Goal: Task Accomplishment & Management: Manage account settings

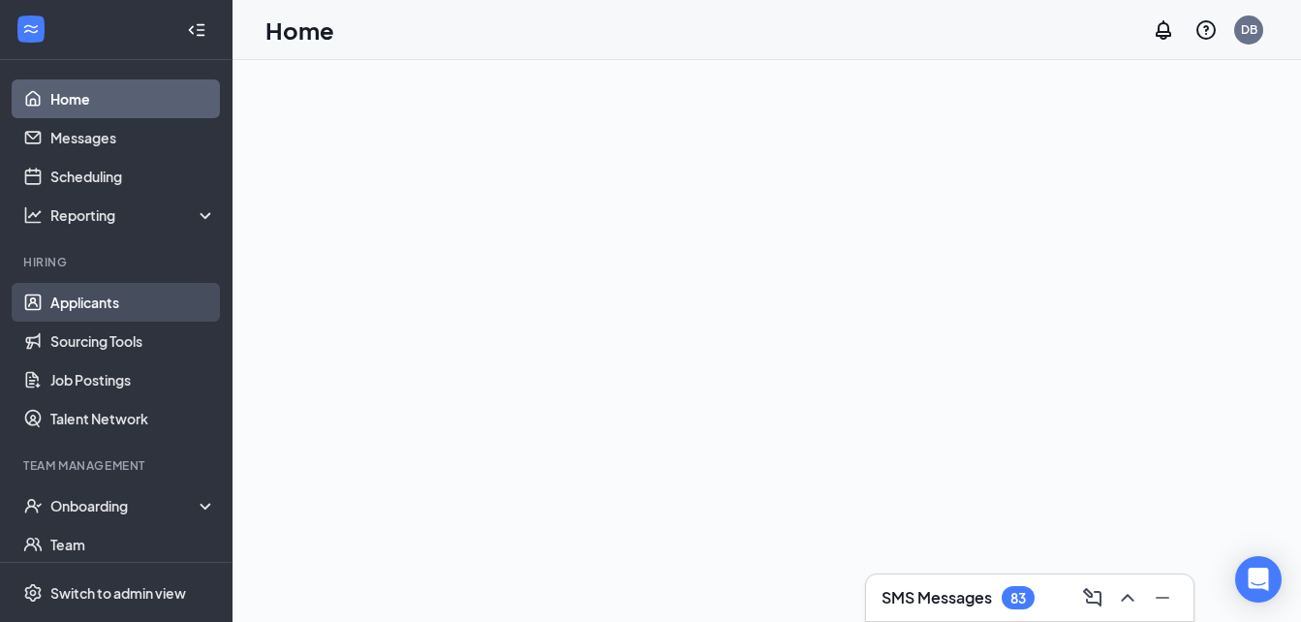
click at [74, 312] on link "Applicants" at bounding box center [133, 302] width 166 height 39
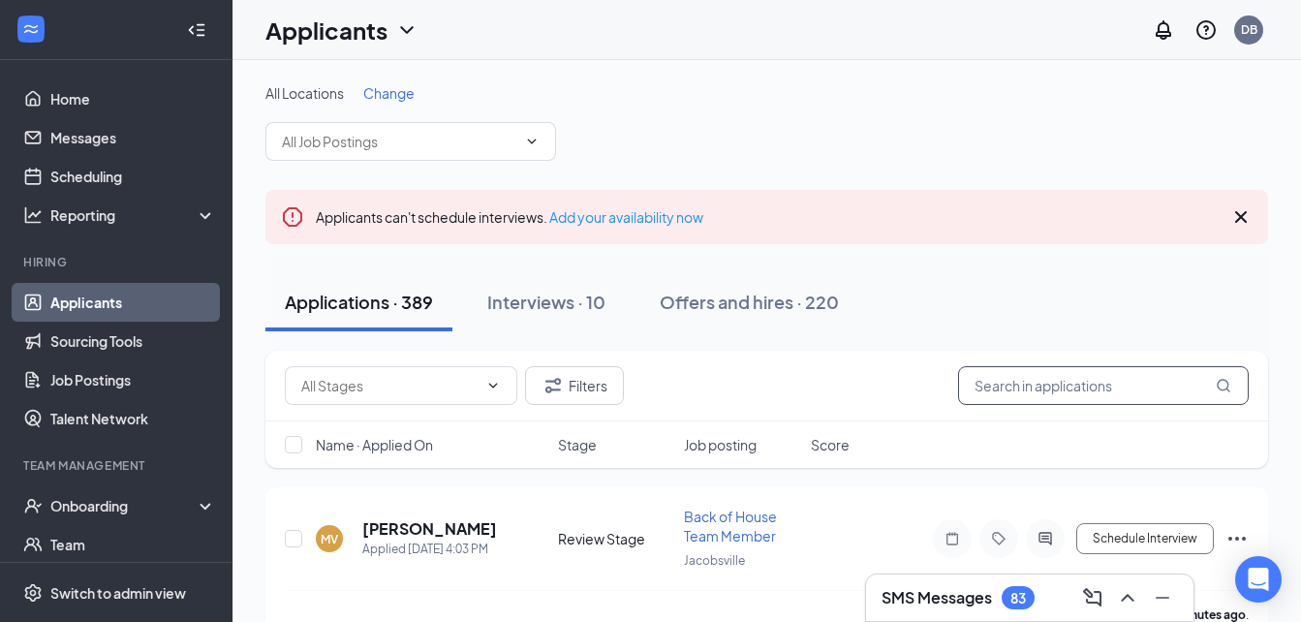
click at [1067, 386] on input "text" at bounding box center [1103, 385] width 291 height 39
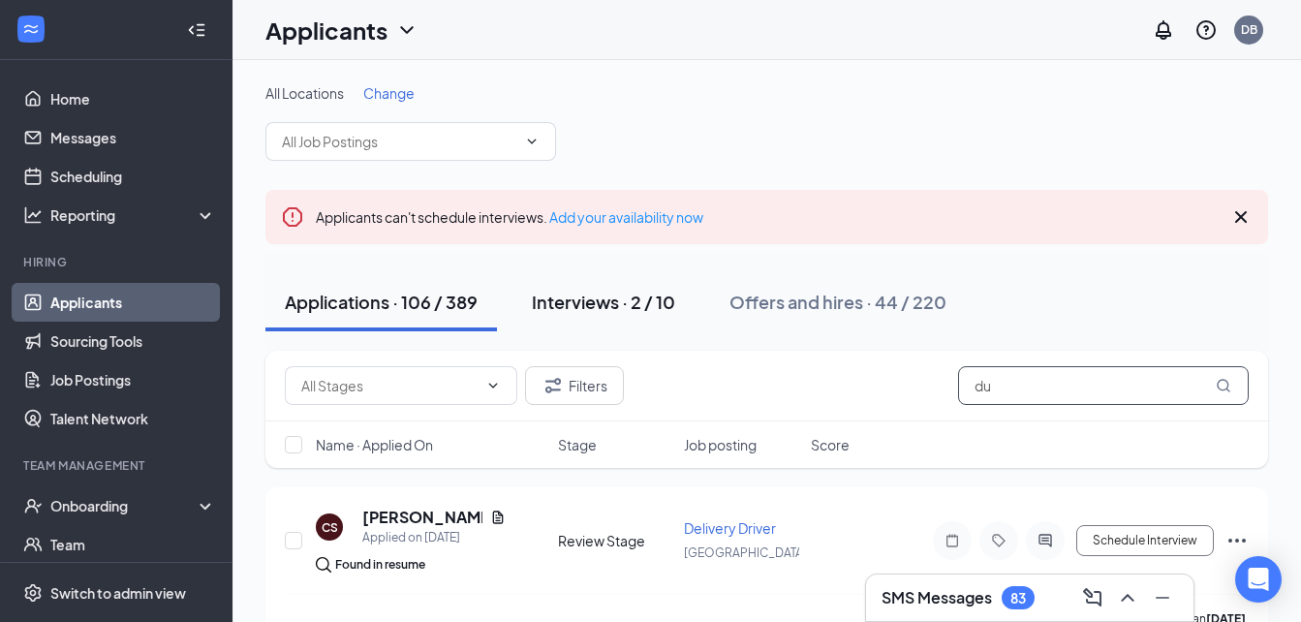
type input "du"
click at [631, 303] on div "Interviews · 2 / 10" at bounding box center [603, 302] width 143 height 24
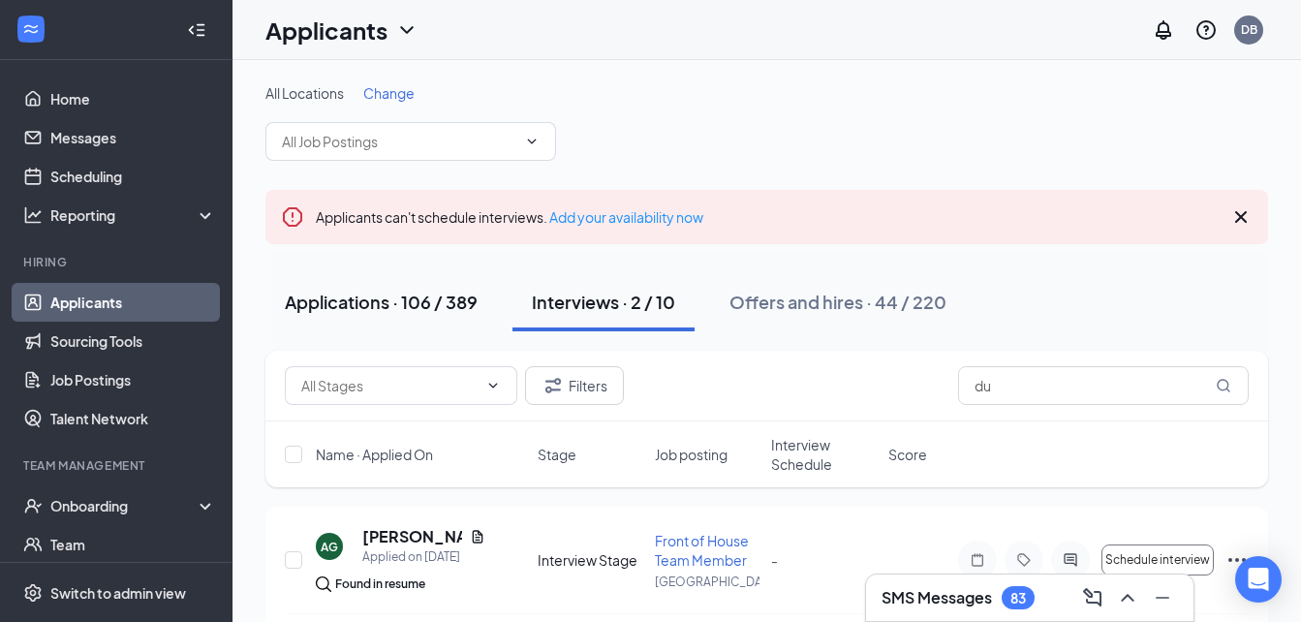
click at [404, 302] on div "Applications · 106 / 389" at bounding box center [381, 302] width 193 height 24
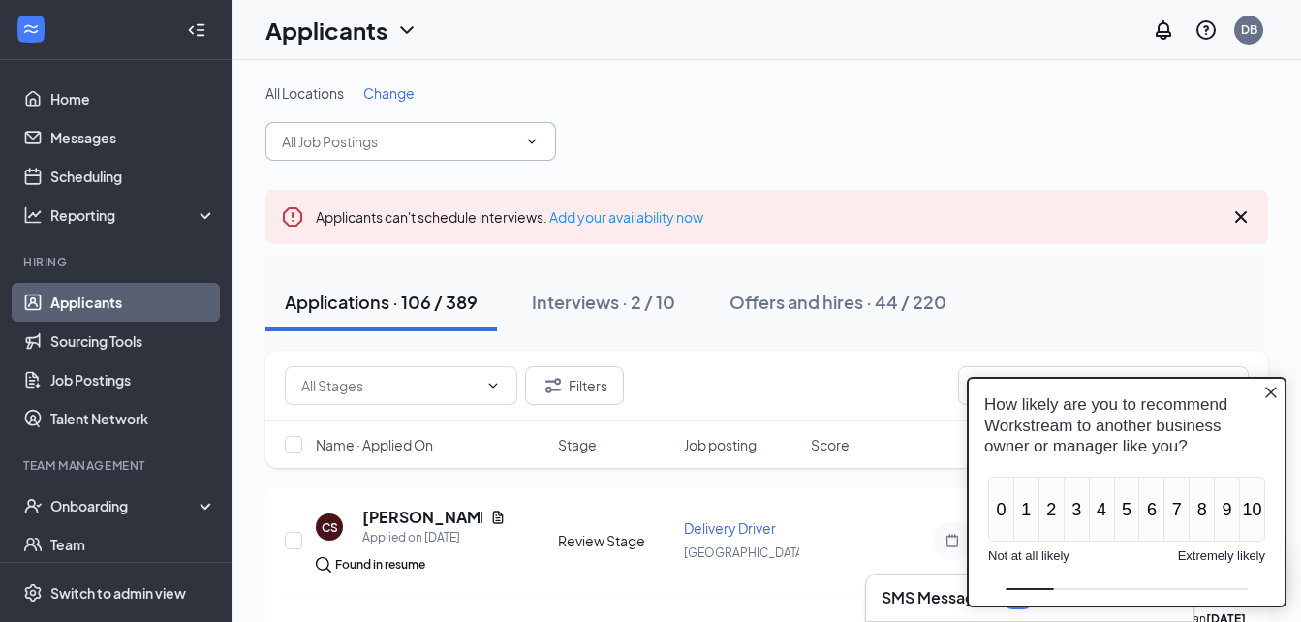
click at [330, 142] on input "text" at bounding box center [399, 141] width 234 height 21
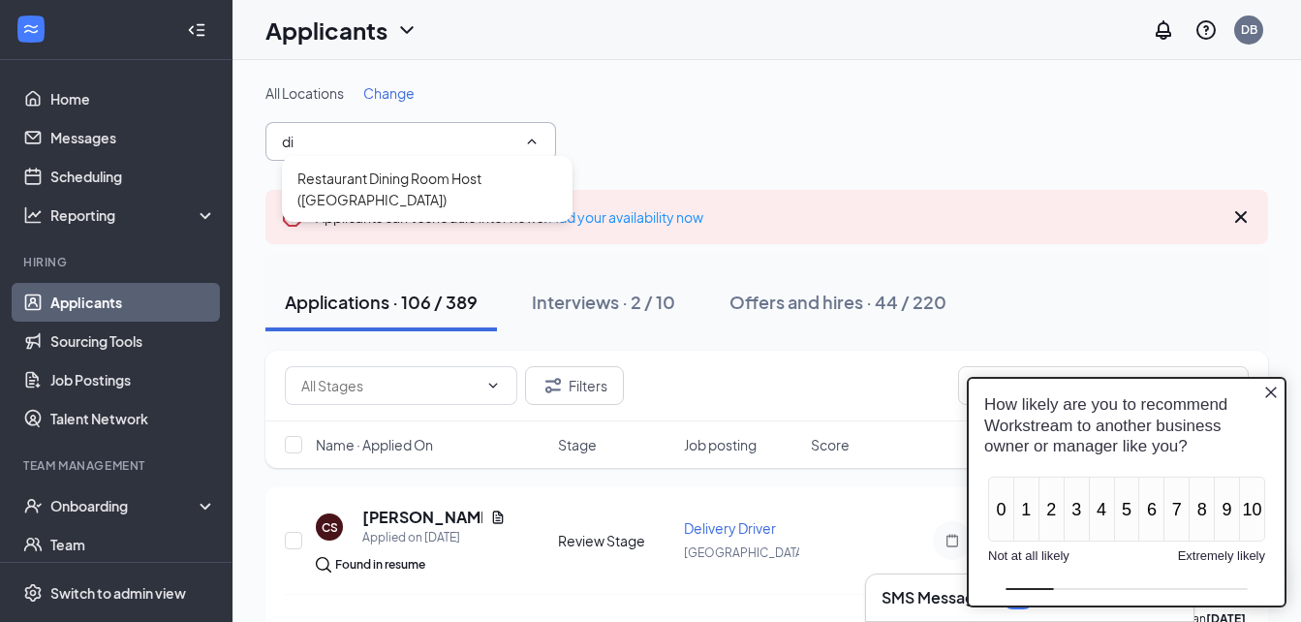
type input "d"
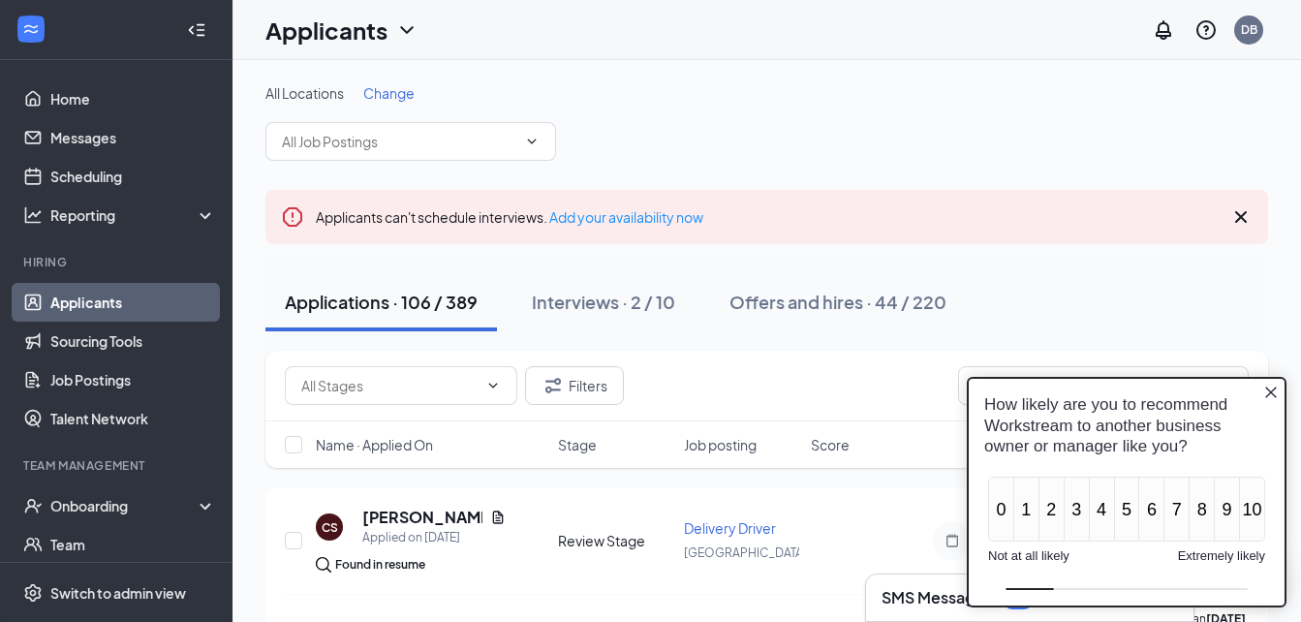
click at [933, 128] on div "All Locations Change Delivery Driver ([GEOGRAPHIC_DATA]) Marketing Assistant ([…" at bounding box center [766, 122] width 1003 height 78
click at [1269, 397] on icon "Close button" at bounding box center [1271, 393] width 16 height 16
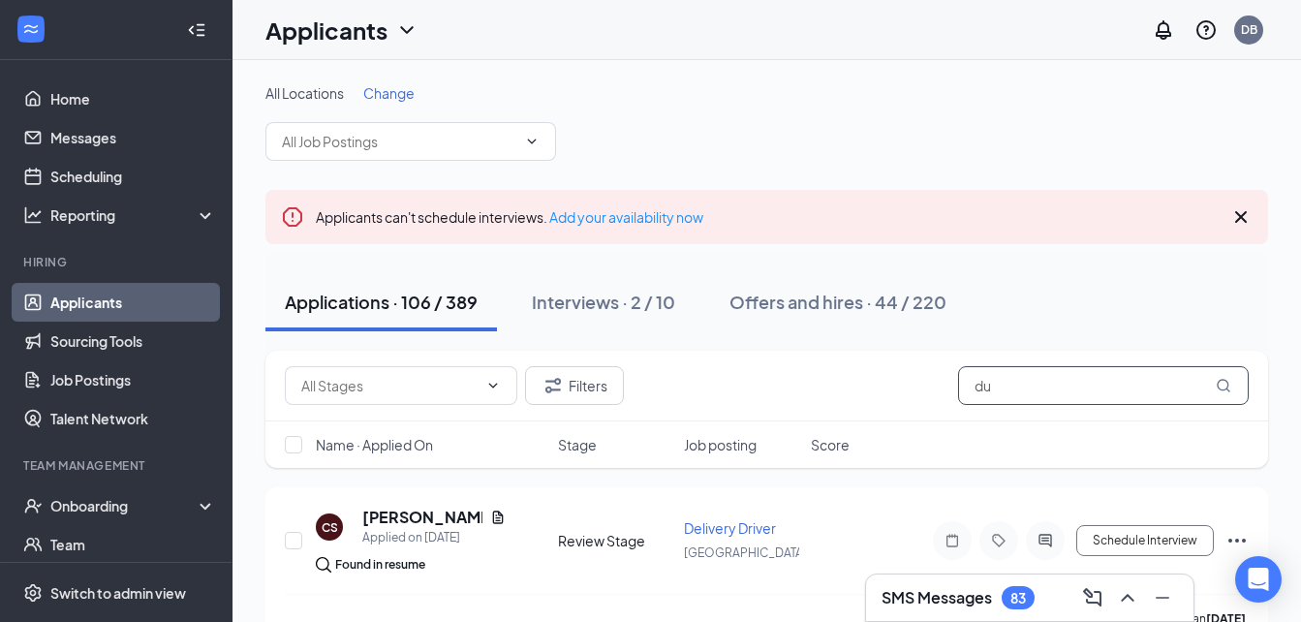
click at [1117, 391] on input "du" at bounding box center [1103, 385] width 291 height 39
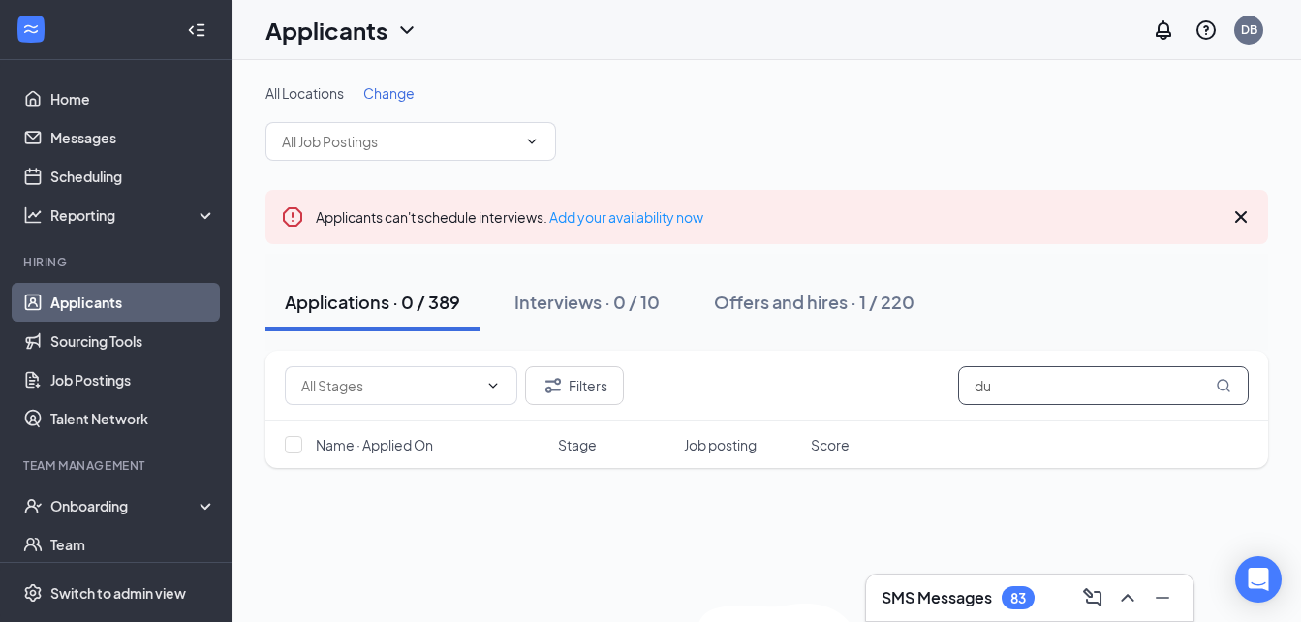
type input "d"
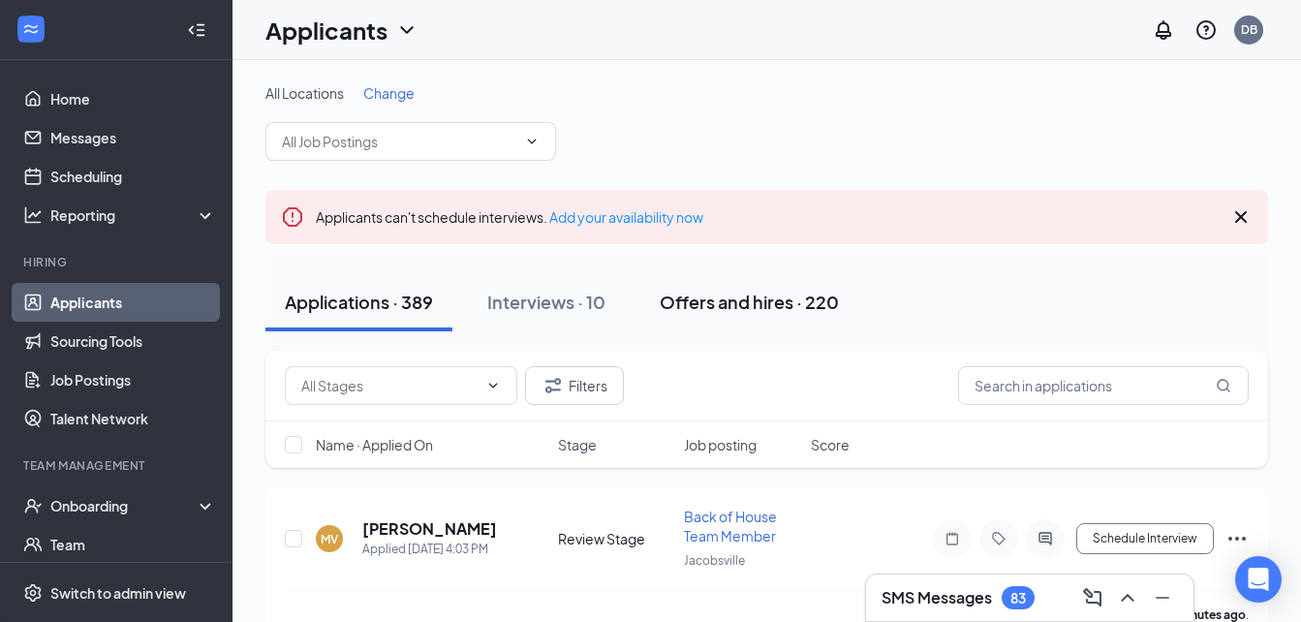
click at [822, 296] on div "Offers and hires · 220" at bounding box center [749, 302] width 179 height 24
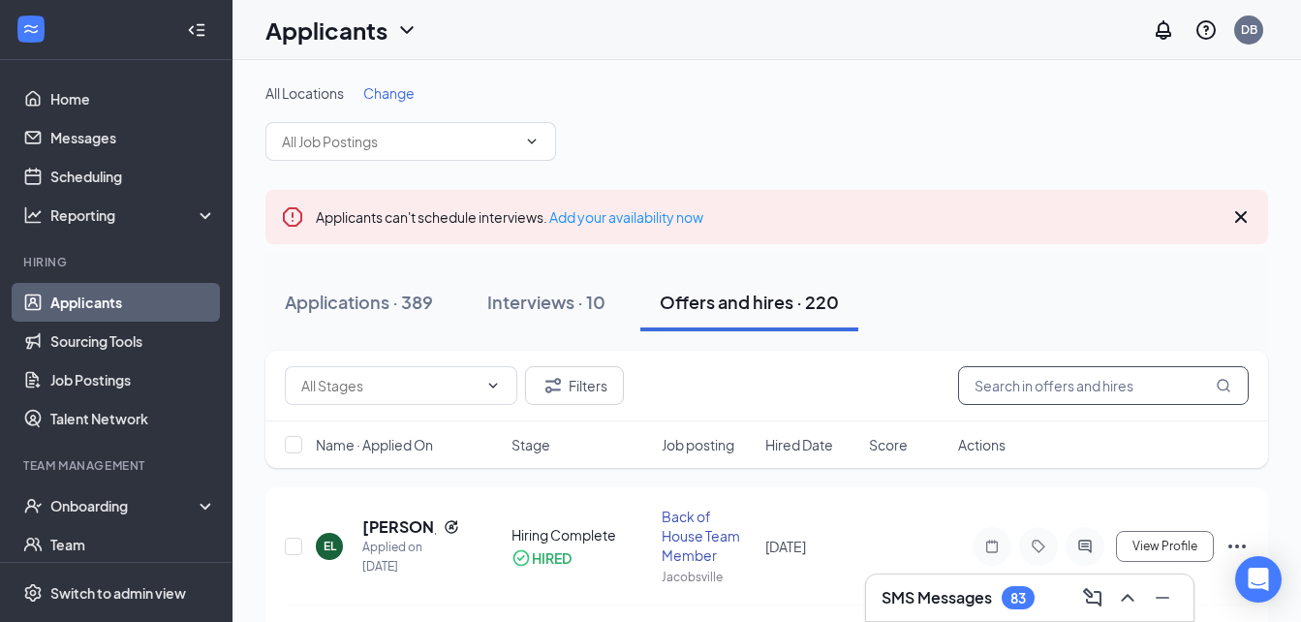
click at [1063, 387] on input "text" at bounding box center [1103, 385] width 291 height 39
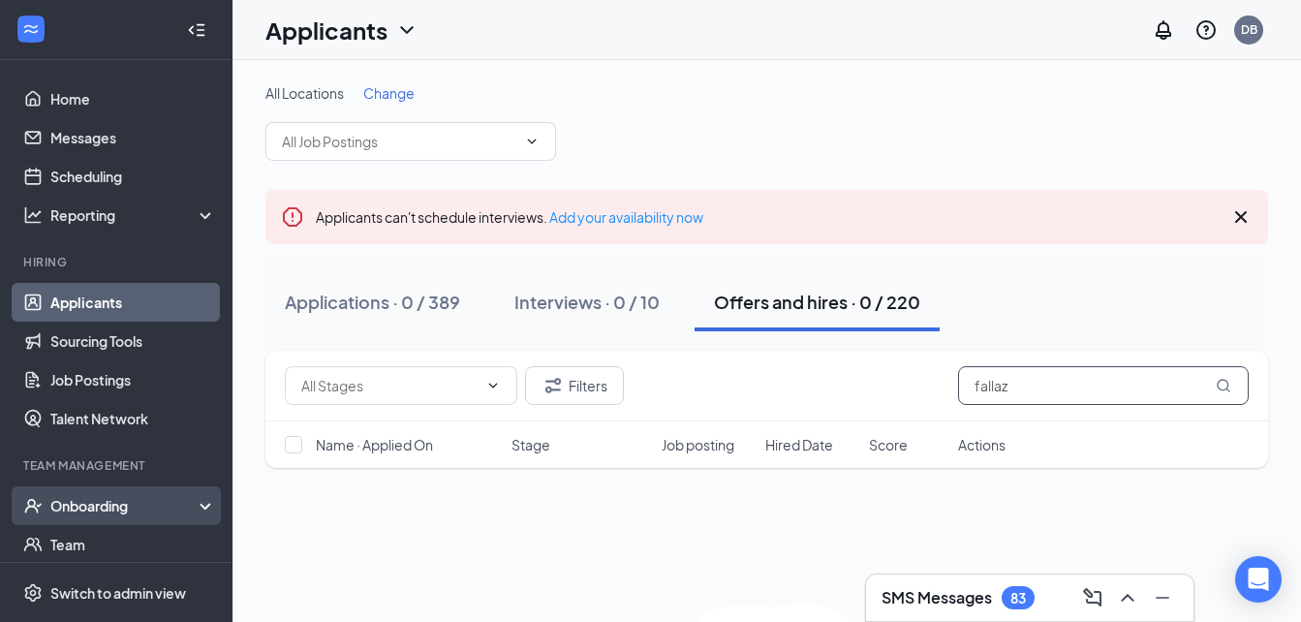
type input "fallaz"
click at [117, 513] on div "Onboarding" at bounding box center [124, 505] width 149 height 19
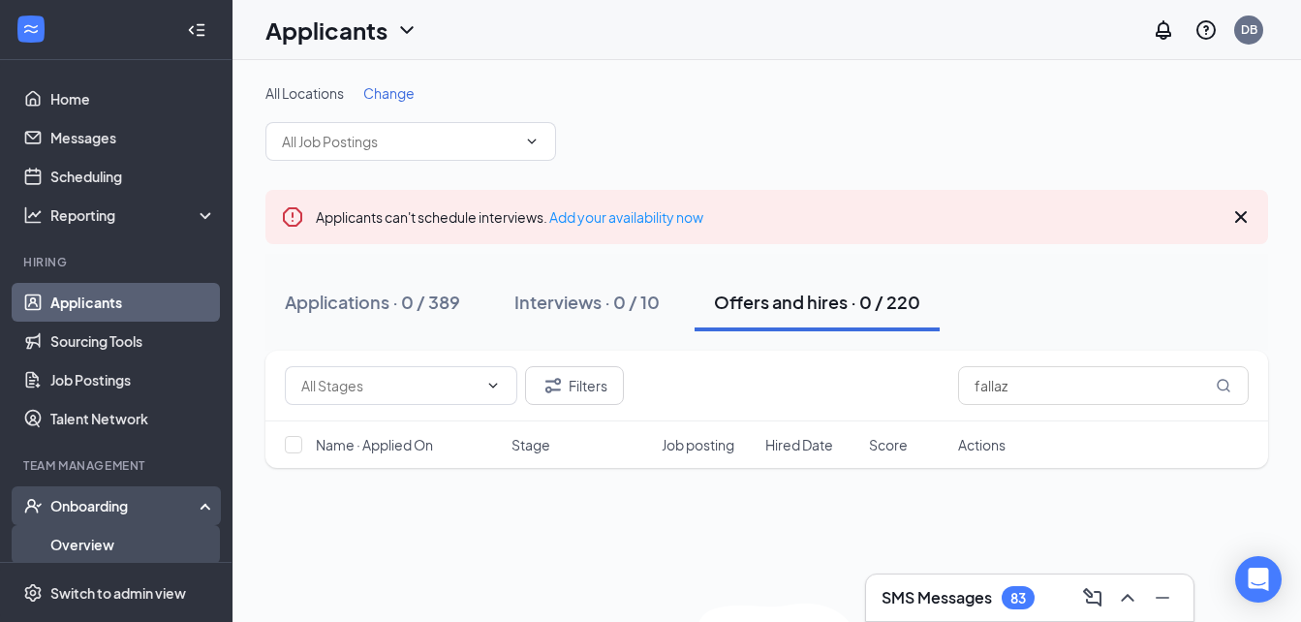
click at [98, 536] on link "Overview" at bounding box center [133, 544] width 166 height 39
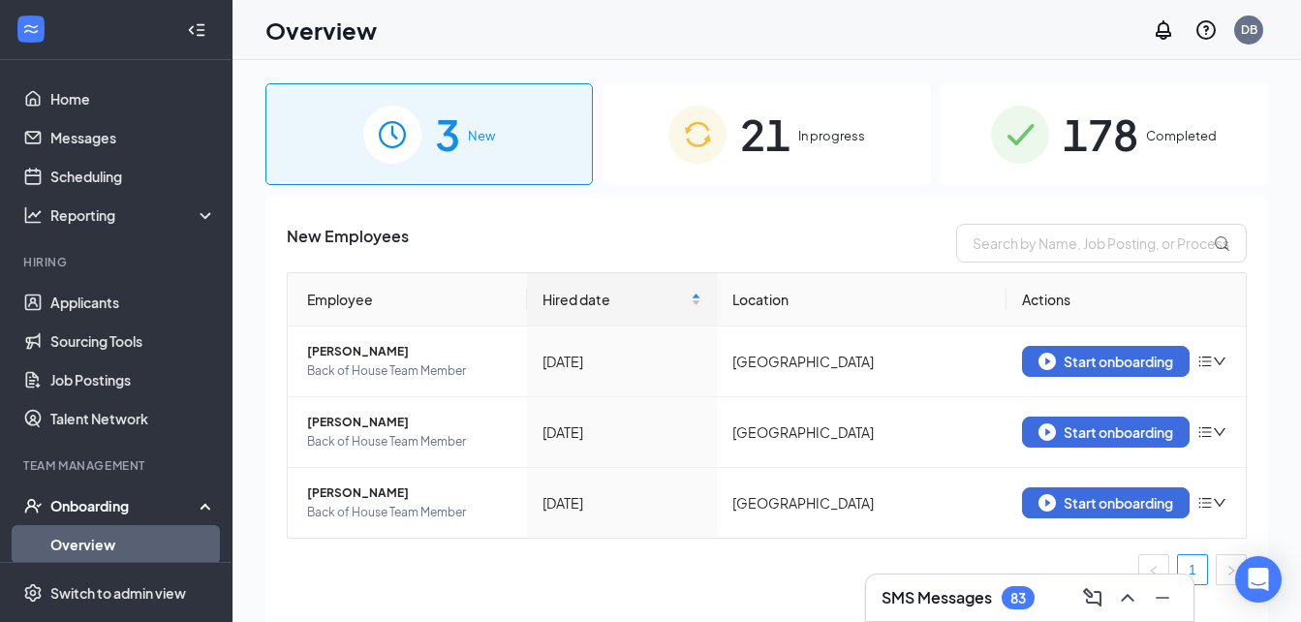
click at [748, 160] on span "21" at bounding box center [765, 134] width 50 height 67
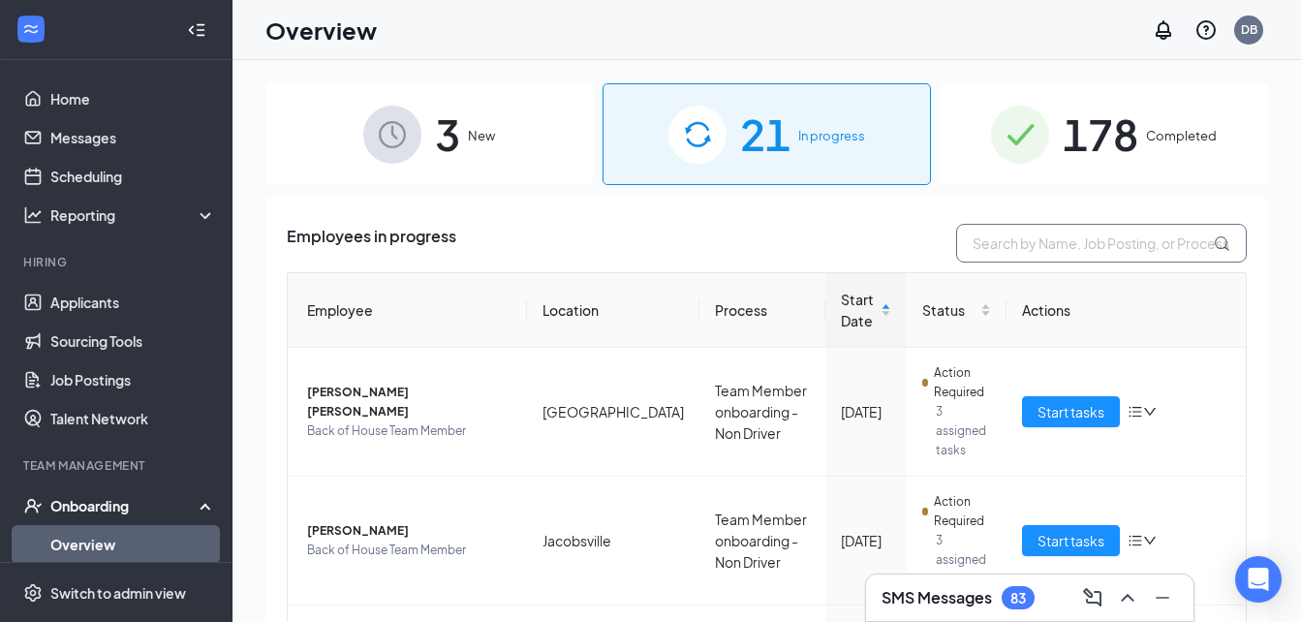
click at [1004, 249] on input "text" at bounding box center [1101, 243] width 291 height 39
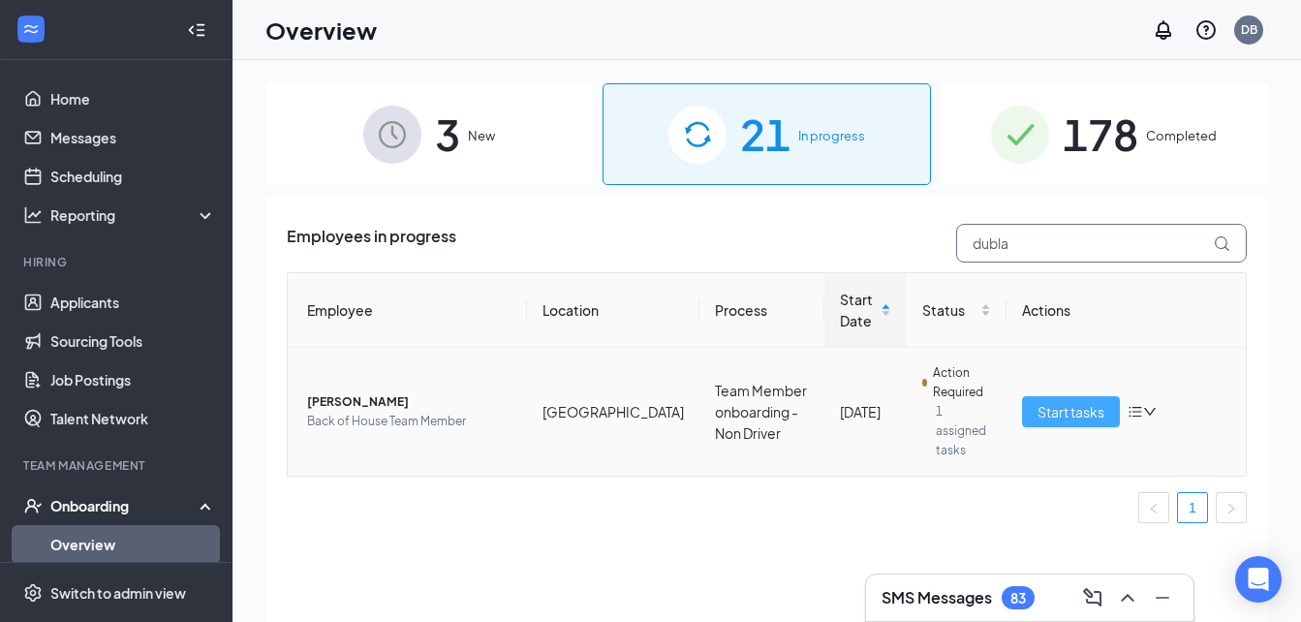
type input "dubla"
click at [1098, 414] on button "Start tasks" at bounding box center [1071, 411] width 98 height 31
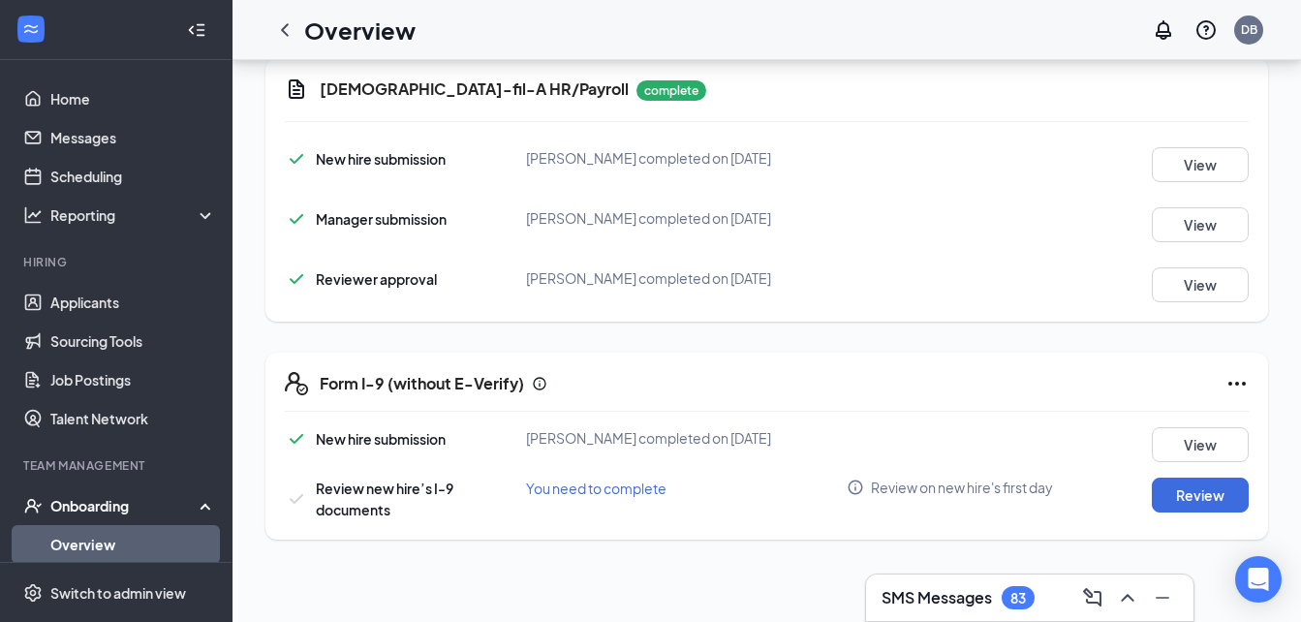
scroll to position [940, 0]
click at [1194, 498] on button "Review" at bounding box center [1200, 494] width 97 height 35
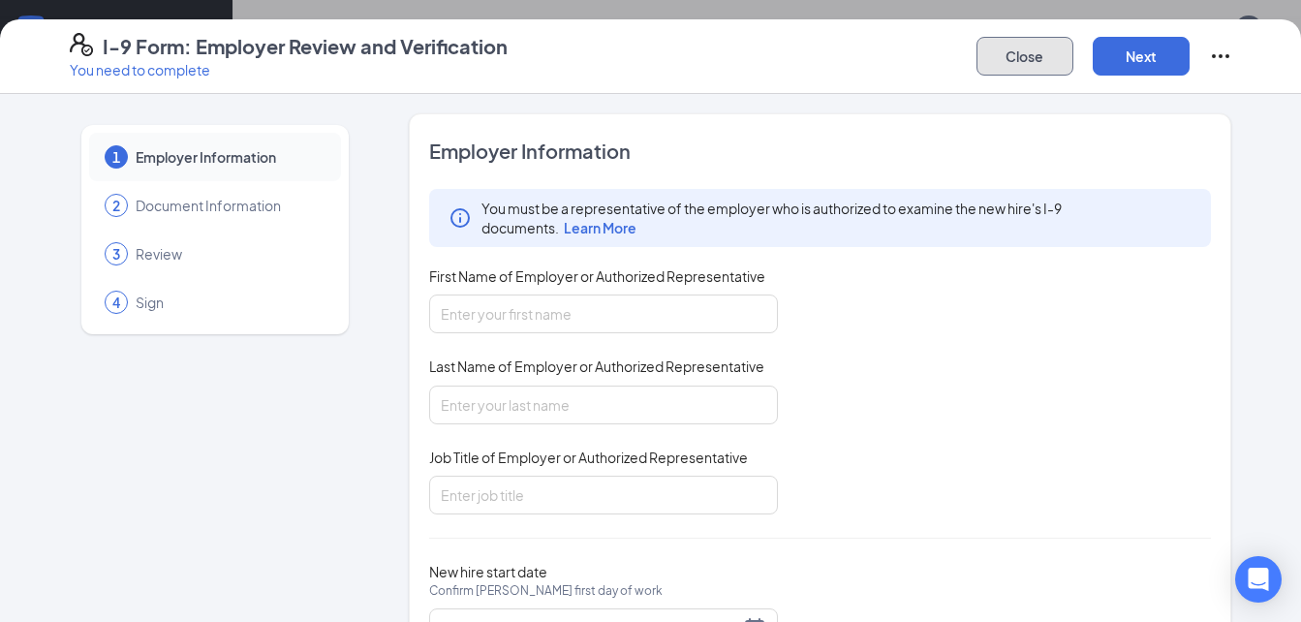
click at [1017, 50] on button "Close" at bounding box center [1025, 56] width 97 height 39
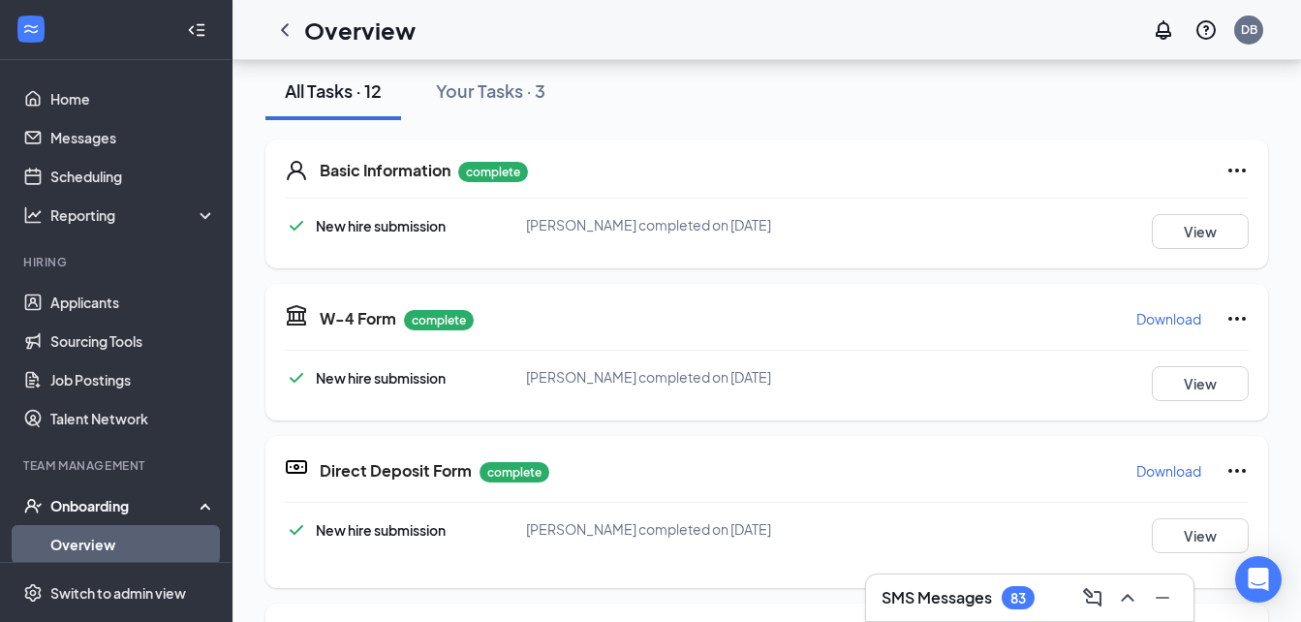
scroll to position [164, 0]
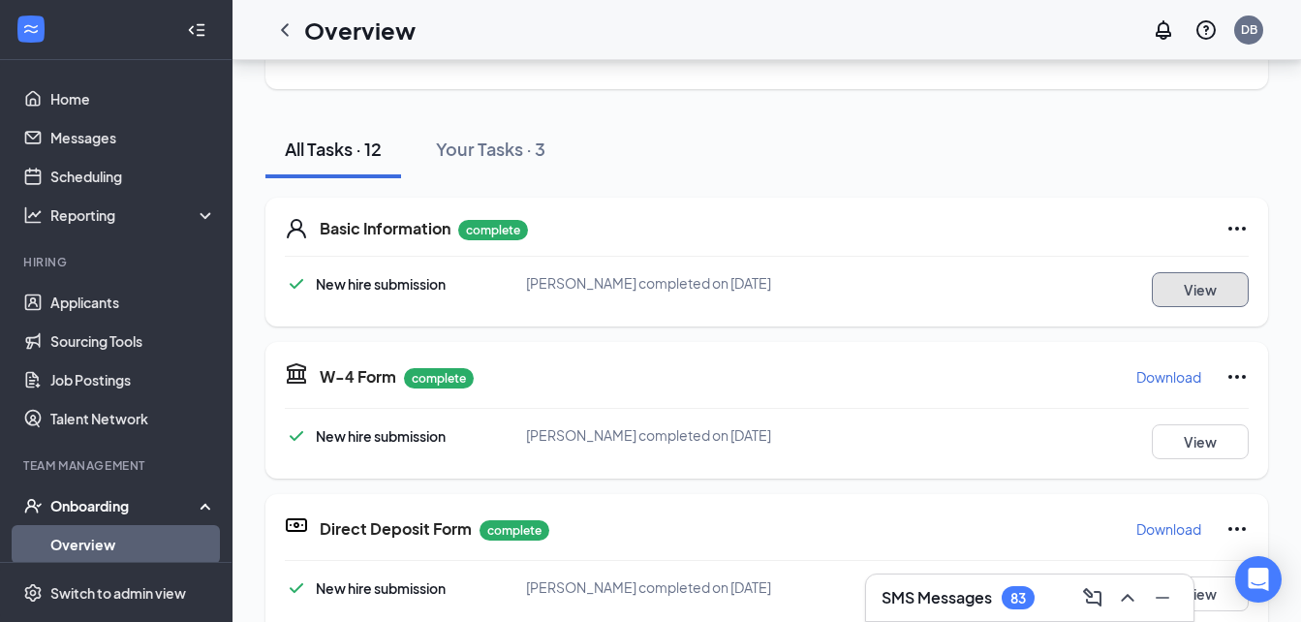
click at [1200, 289] on button "View" at bounding box center [1200, 289] width 97 height 35
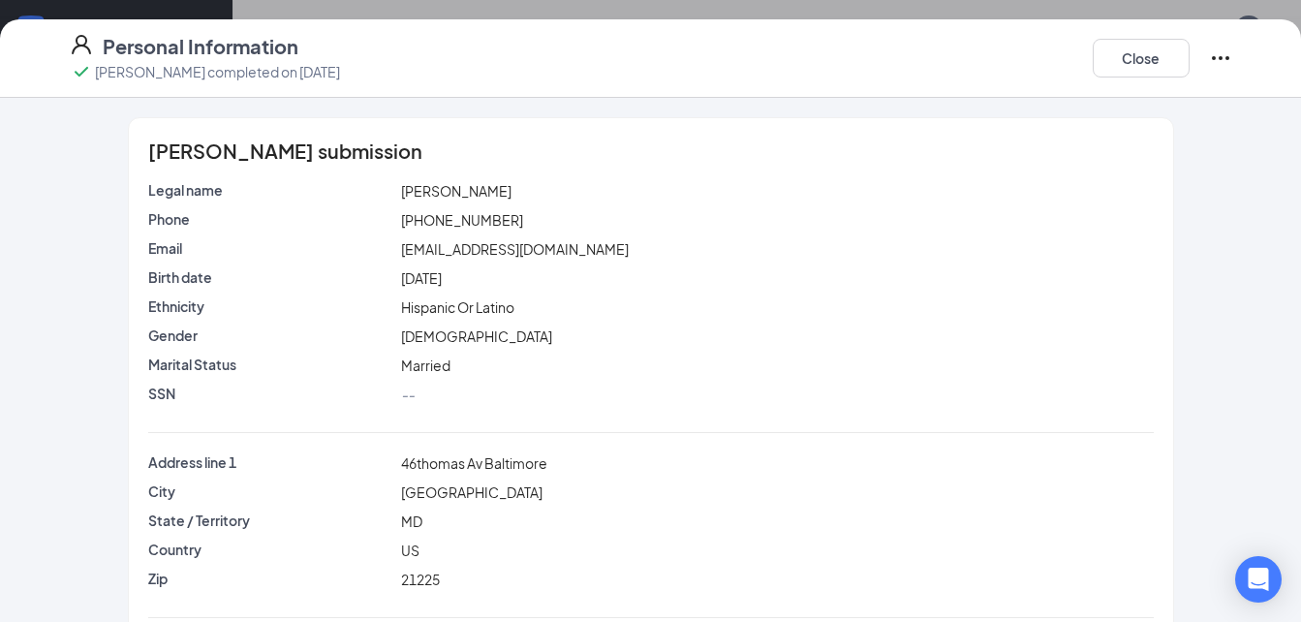
click at [1218, 59] on icon "Ellipses" at bounding box center [1220, 58] width 23 height 23
click at [1051, 412] on div "SSN --" at bounding box center [651, 398] width 1006 height 29
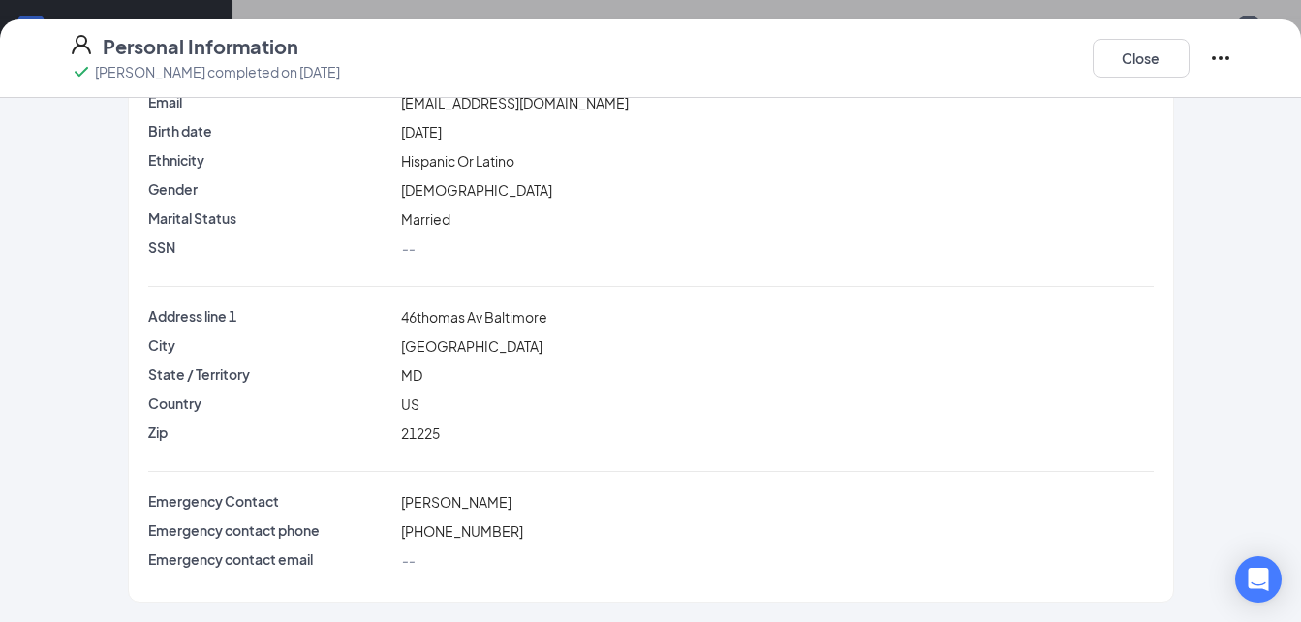
scroll to position [144, 0]
click at [1143, 47] on button "Close" at bounding box center [1141, 58] width 97 height 39
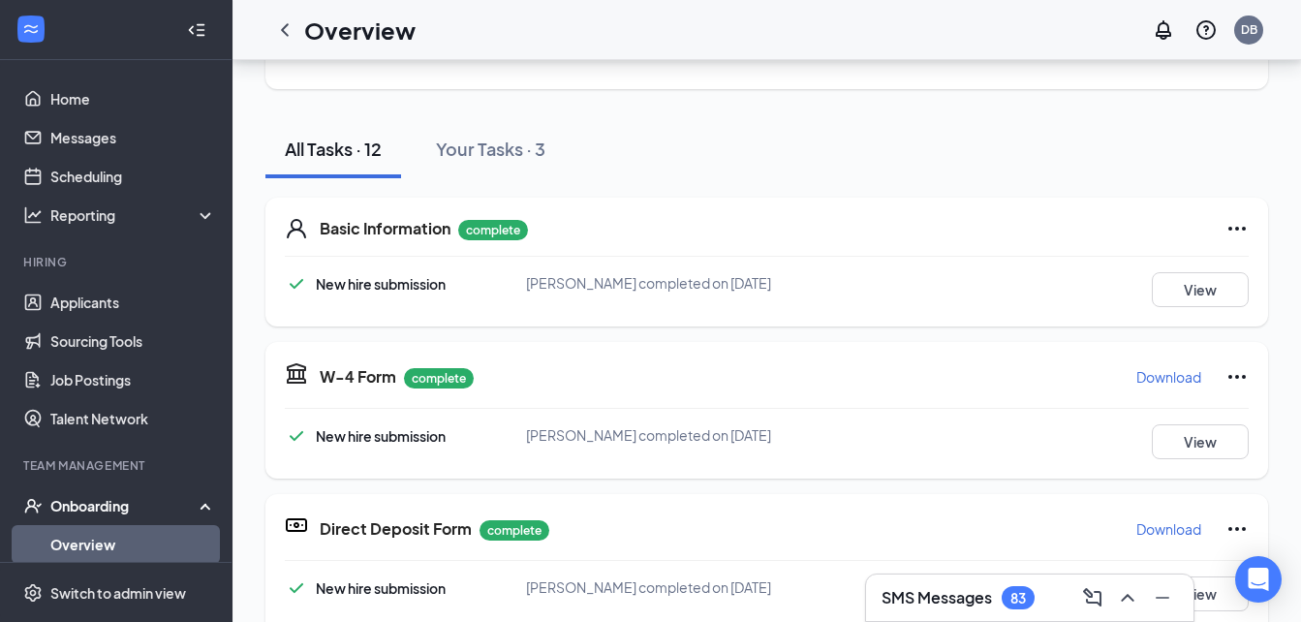
click at [637, 416] on div "W-4 Form complete Download New hire submission [PERSON_NAME] completed on [DATE…" at bounding box center [766, 410] width 1003 height 137
click at [1199, 452] on button "View" at bounding box center [1200, 441] width 97 height 35
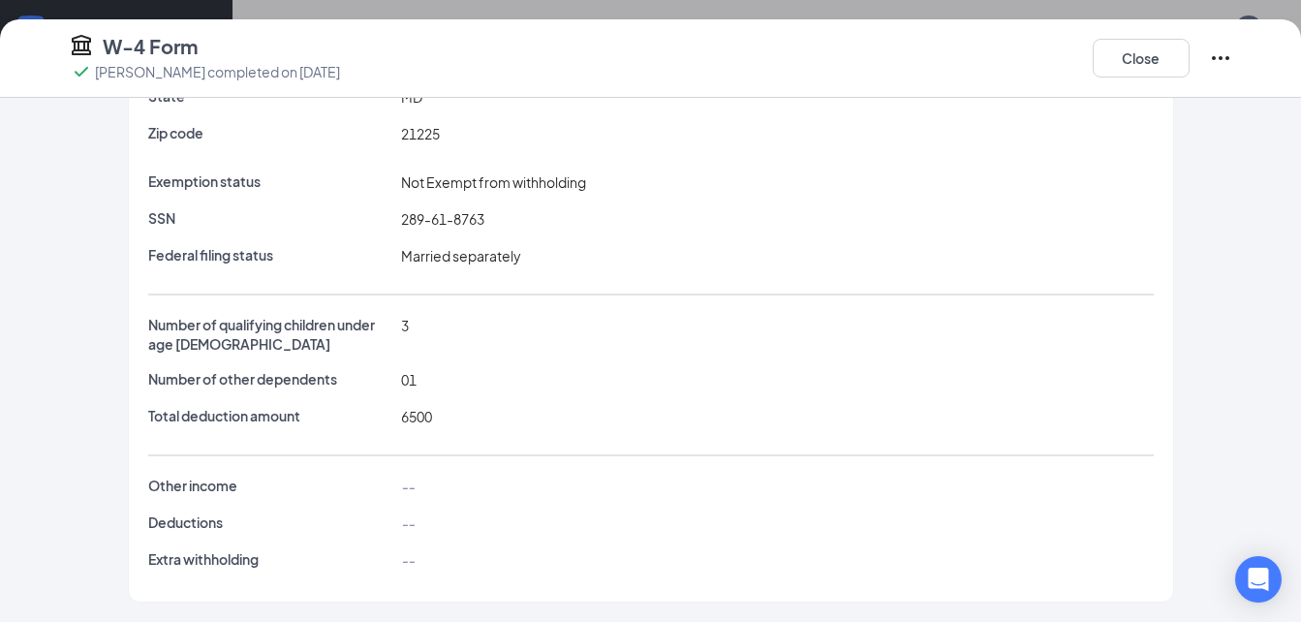
scroll to position [615, 0]
click at [1134, 53] on button "Close" at bounding box center [1141, 58] width 97 height 39
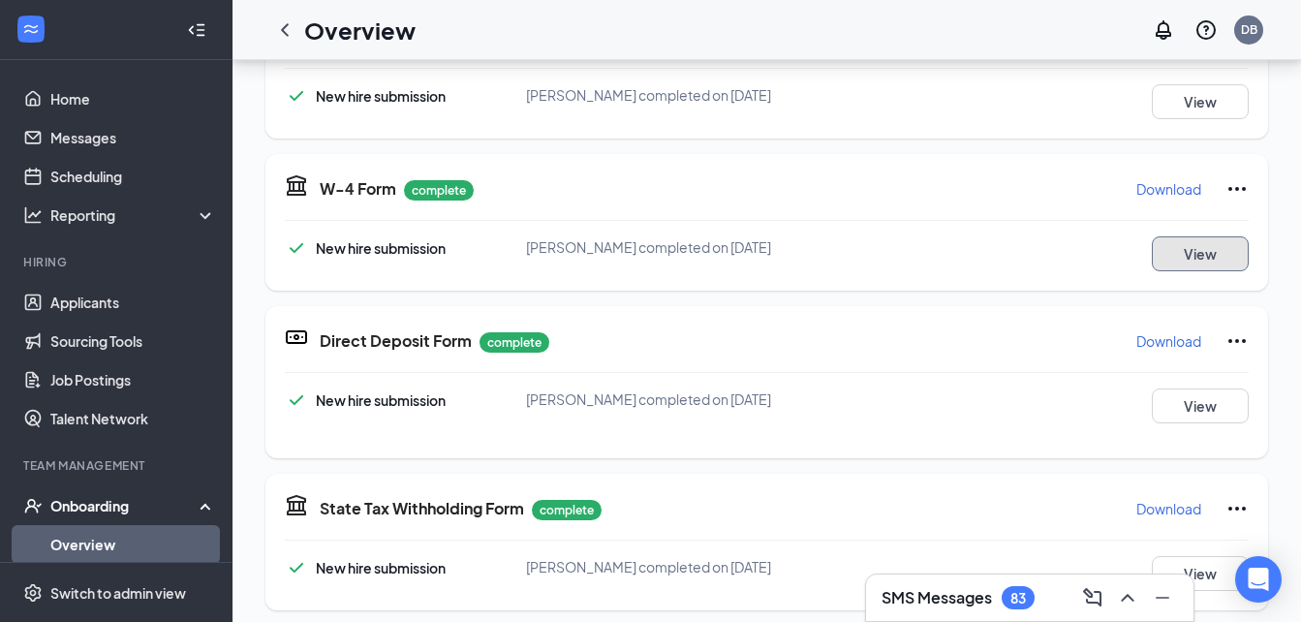
scroll to position [241, 0]
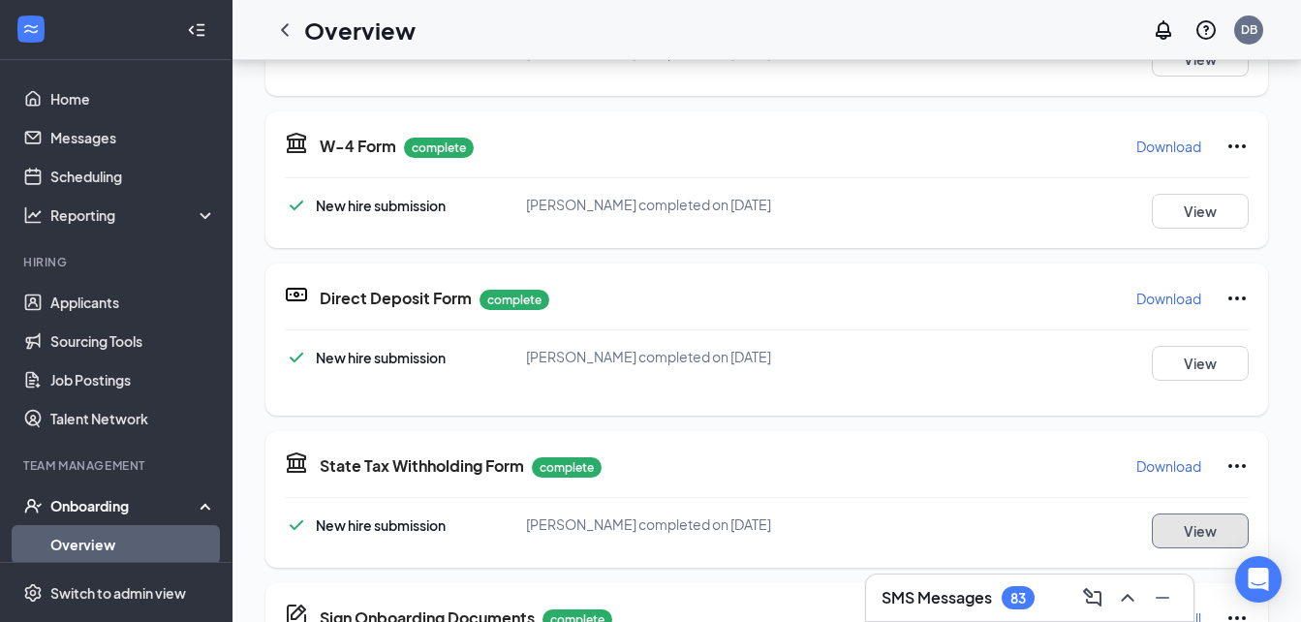
click at [1195, 526] on button "View" at bounding box center [1200, 530] width 97 height 35
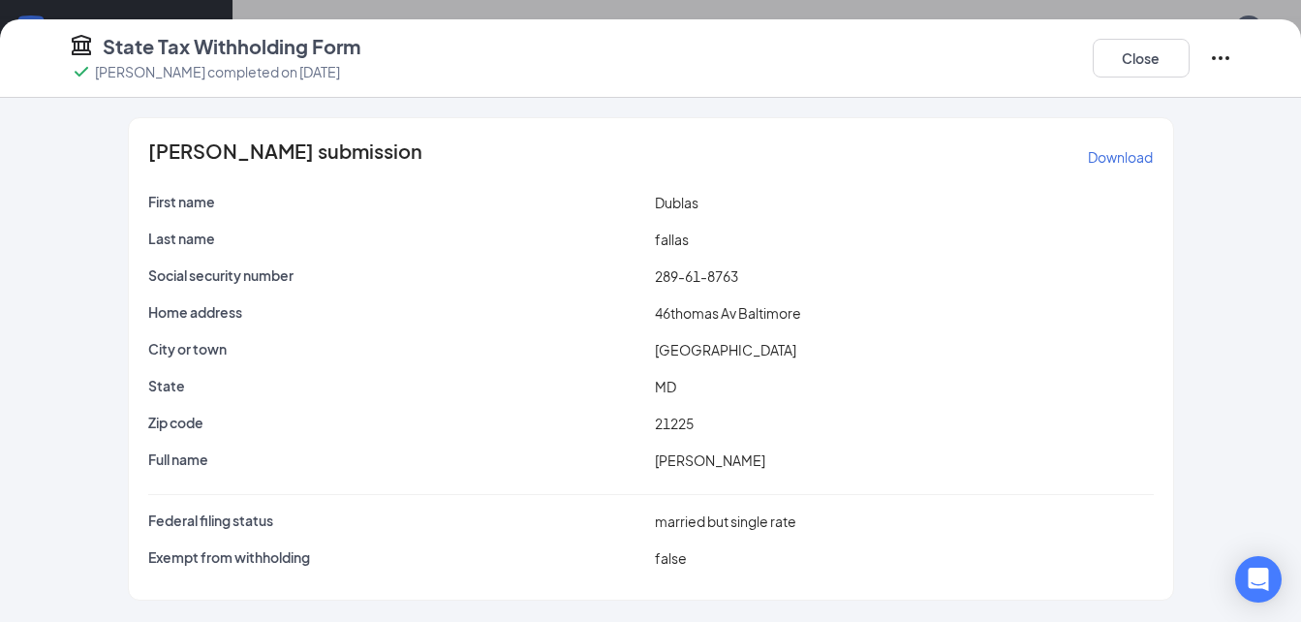
scroll to position [598, 0]
click at [1151, 55] on button "Close" at bounding box center [1141, 58] width 97 height 39
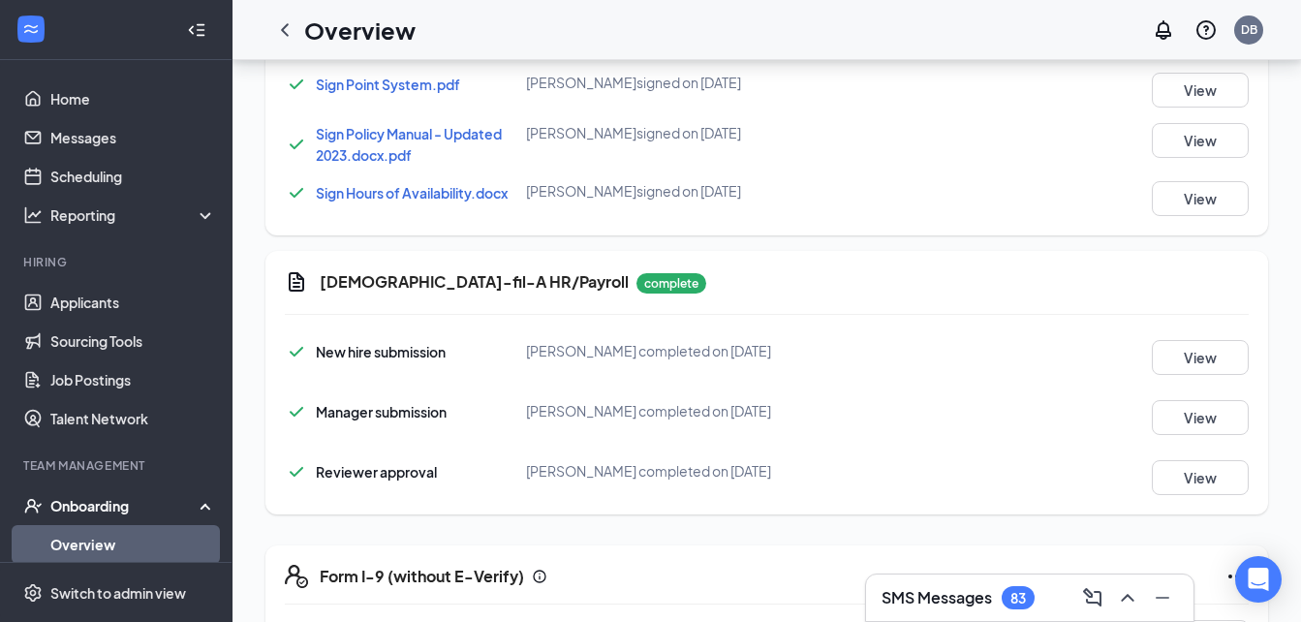
scroll to position [756, 0]
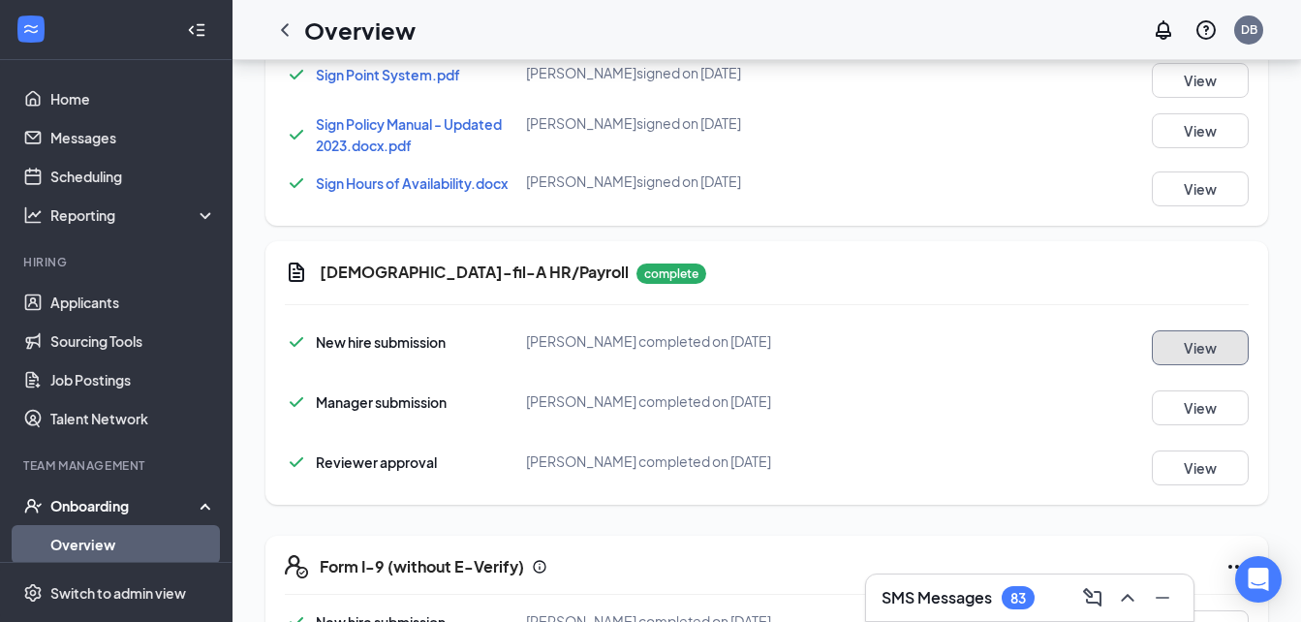
click at [1222, 348] on button "View" at bounding box center [1200, 347] width 97 height 35
click at [1209, 402] on button "View" at bounding box center [1200, 407] width 97 height 35
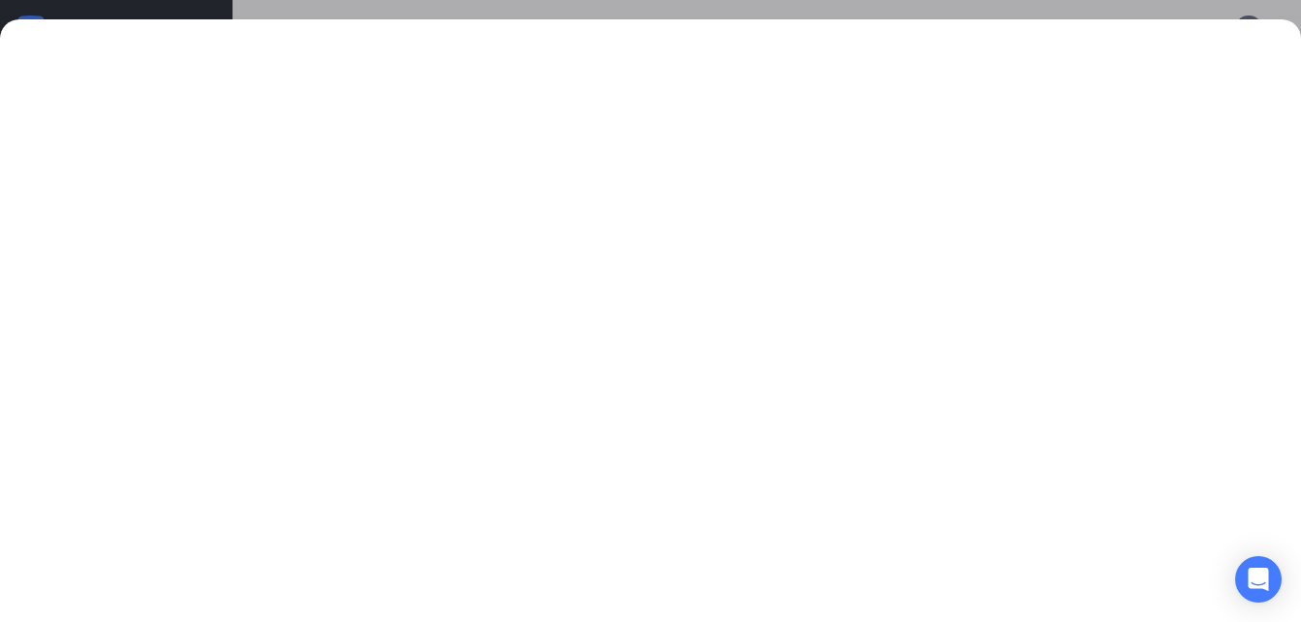
scroll to position [965, 0]
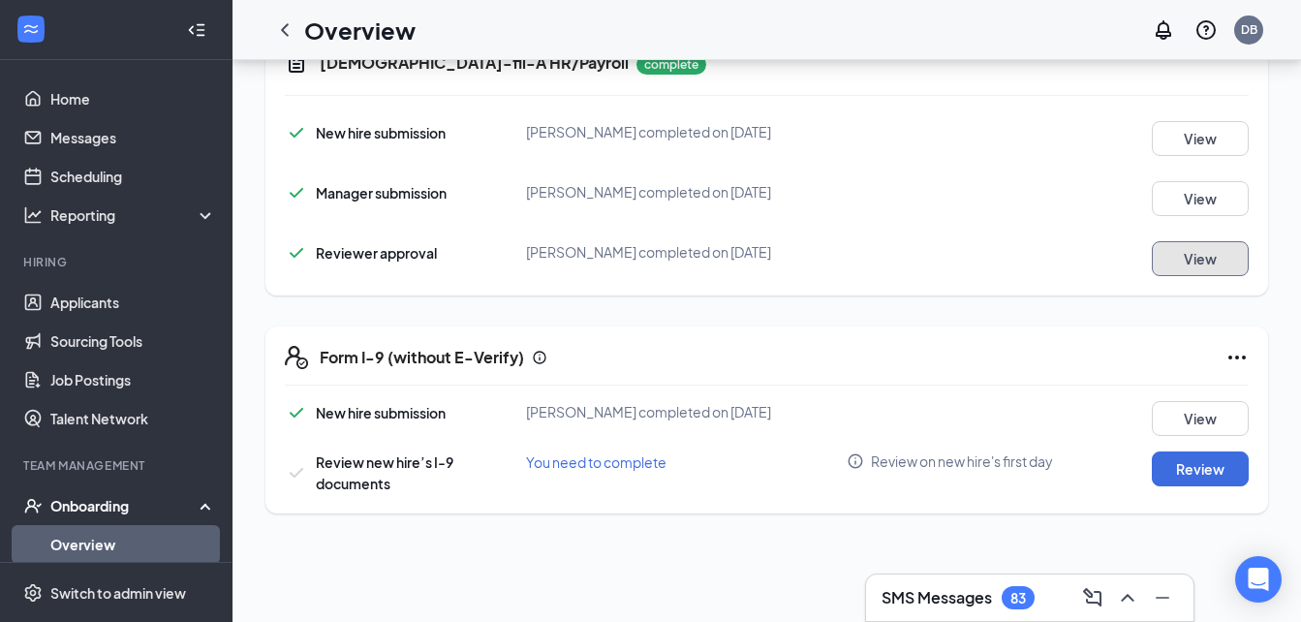
click at [1200, 268] on button "View" at bounding box center [1200, 258] width 97 height 35
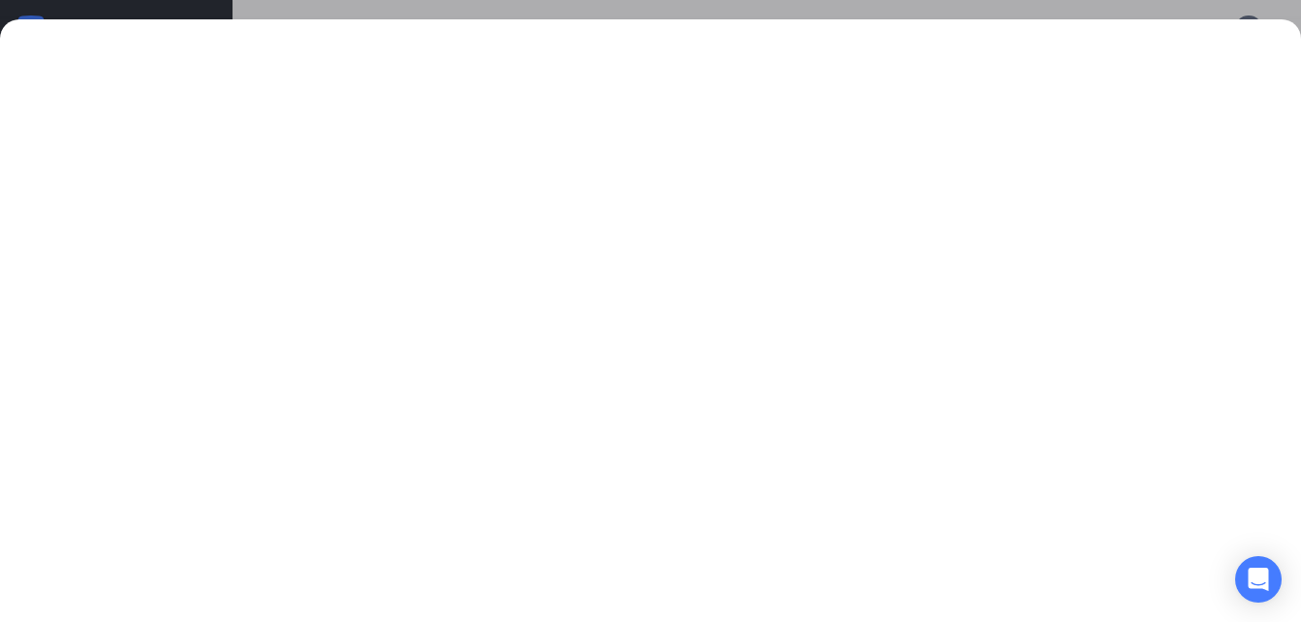
scroll to position [1121, 0]
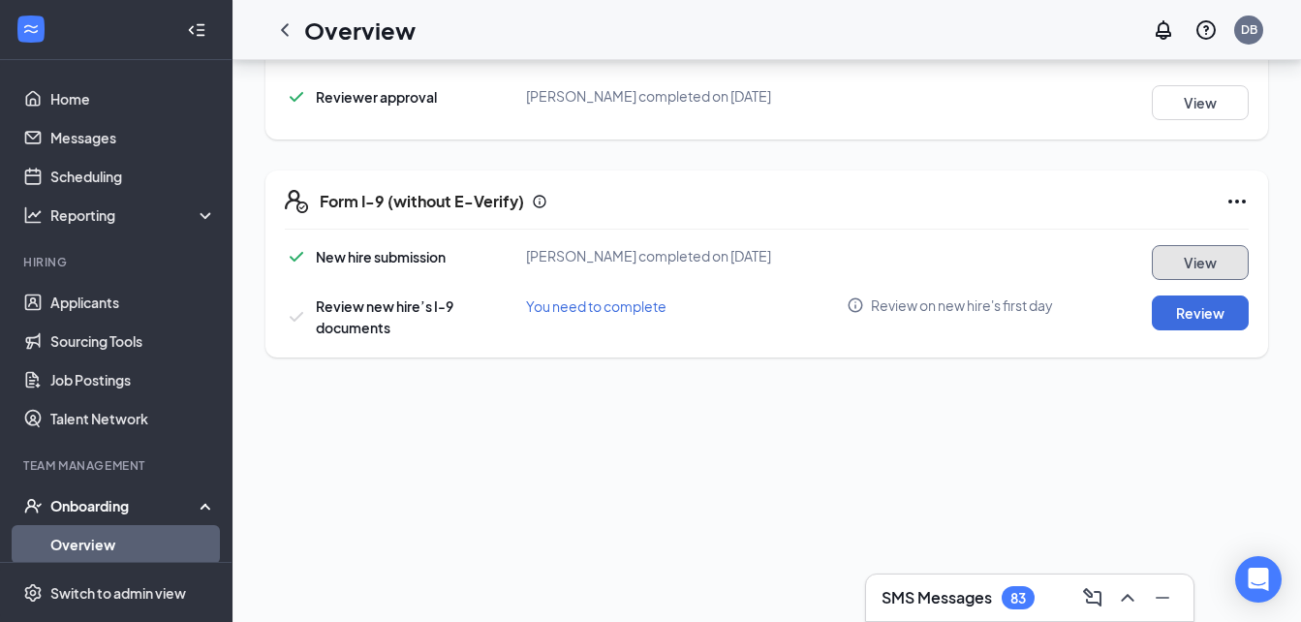
click at [1204, 247] on button "View" at bounding box center [1200, 262] width 97 height 35
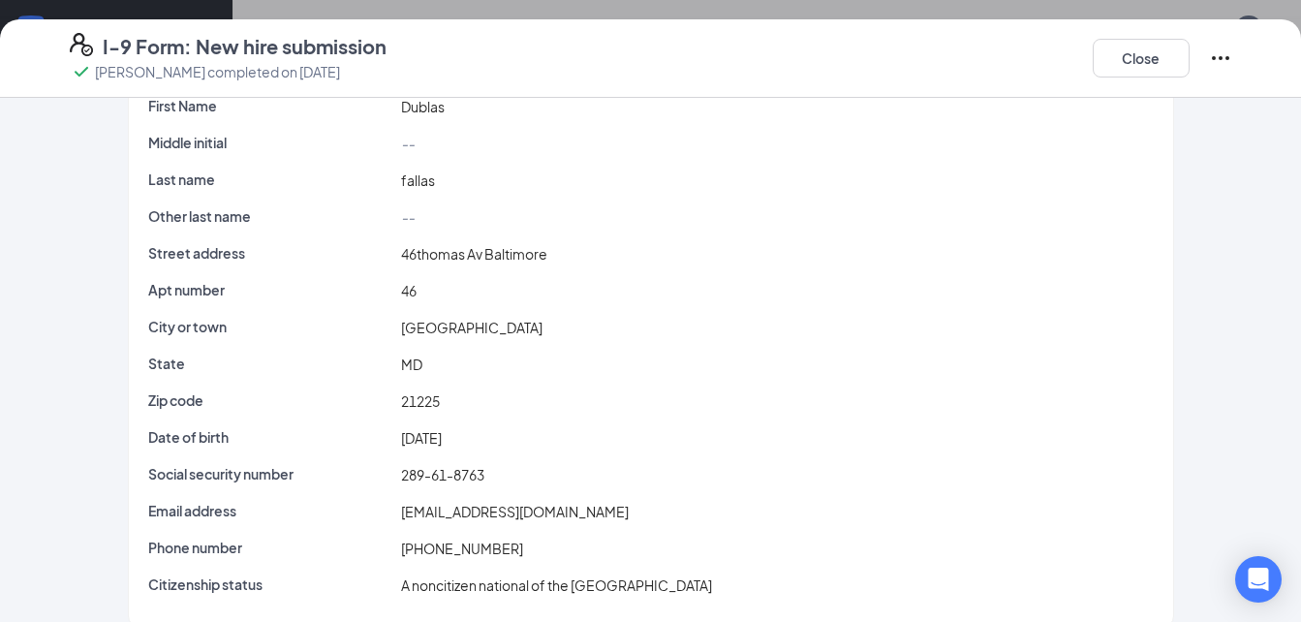
scroll to position [109, 0]
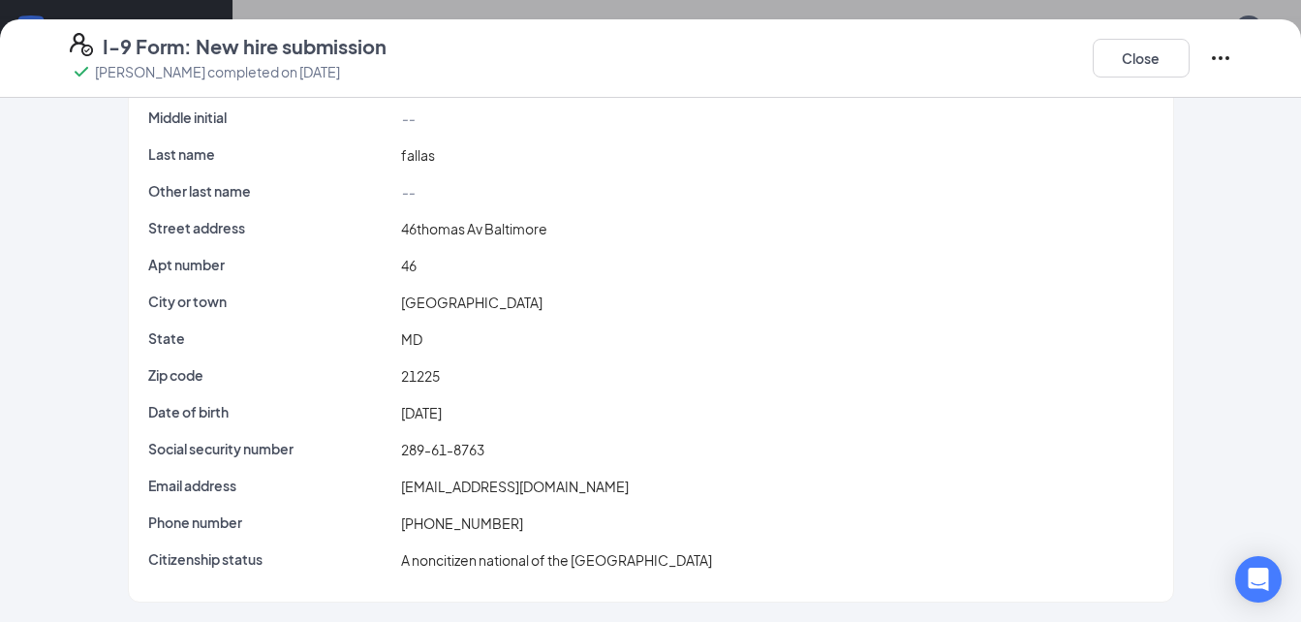
click at [1222, 58] on icon "Ellipses" at bounding box center [1220, 58] width 17 height 4
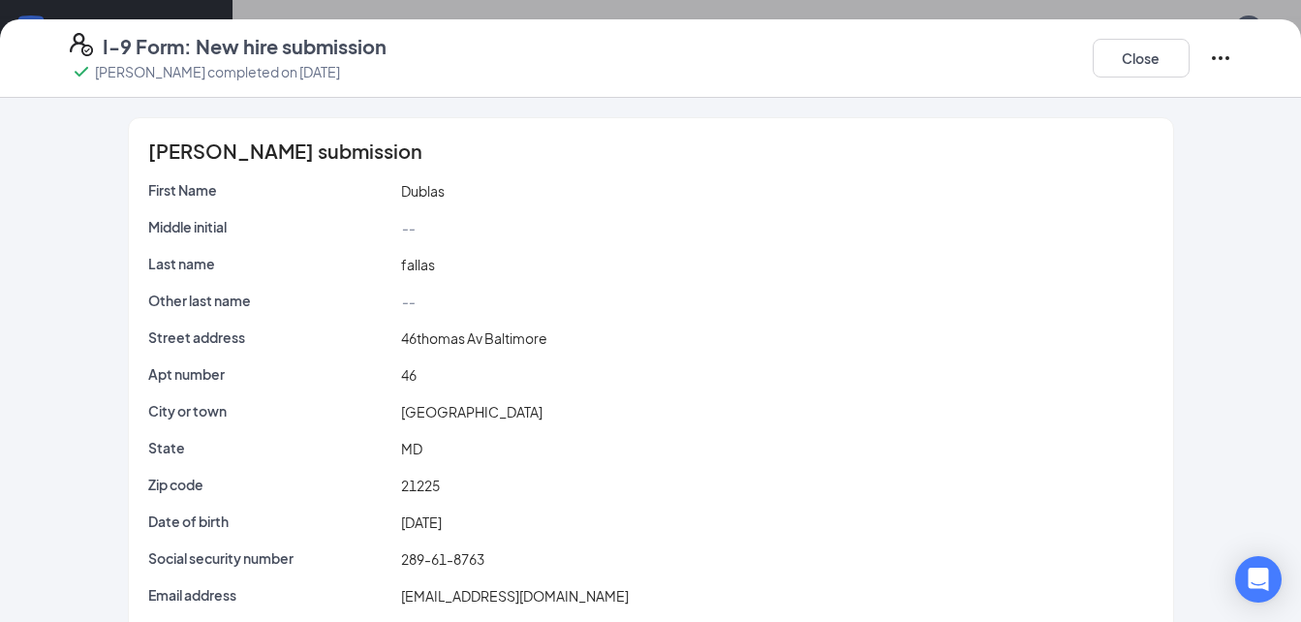
click at [1041, 301] on div "--" at bounding box center [777, 301] width 761 height 21
click at [1221, 58] on icon "Ellipses" at bounding box center [1220, 58] width 17 height 4
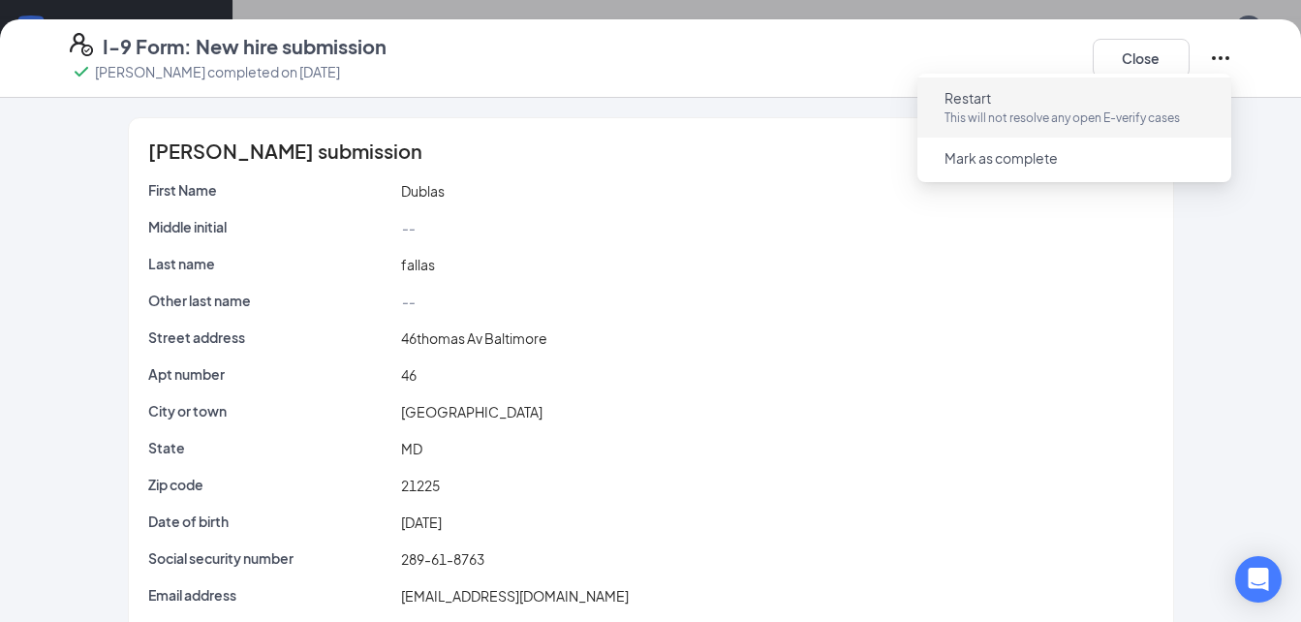
click at [1028, 98] on button "Restart This will not resolve any open E-verify cases" at bounding box center [1074, 107] width 291 height 50
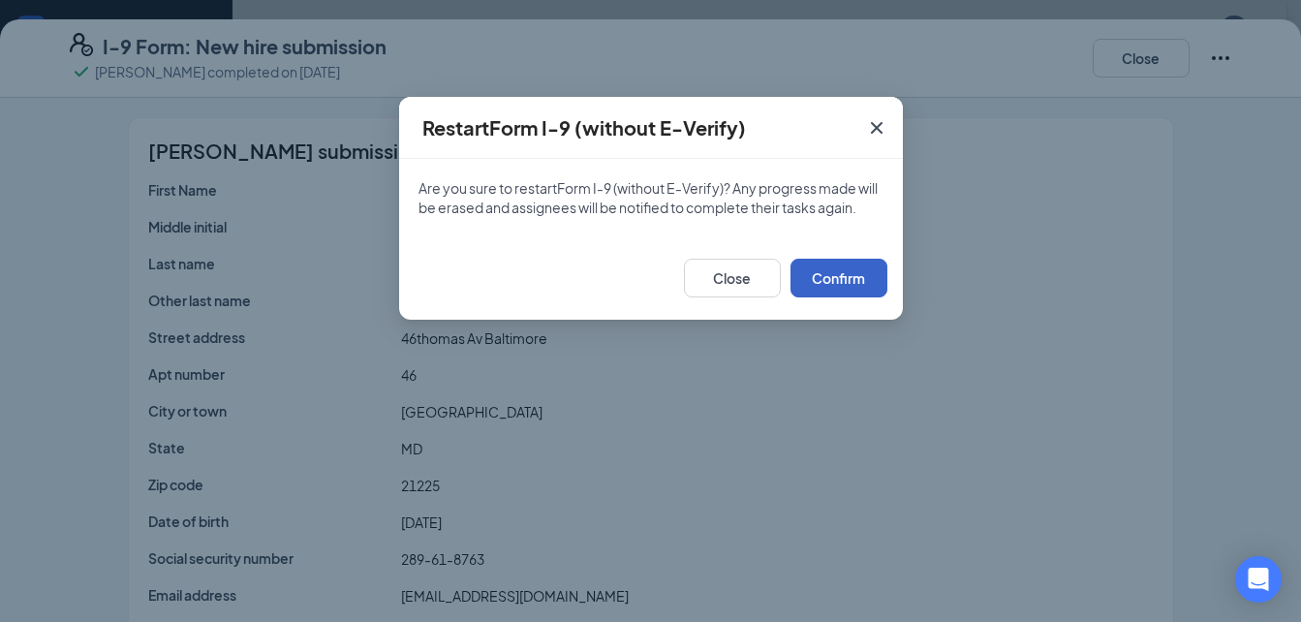
click at [836, 277] on button "Confirm" at bounding box center [839, 278] width 97 height 39
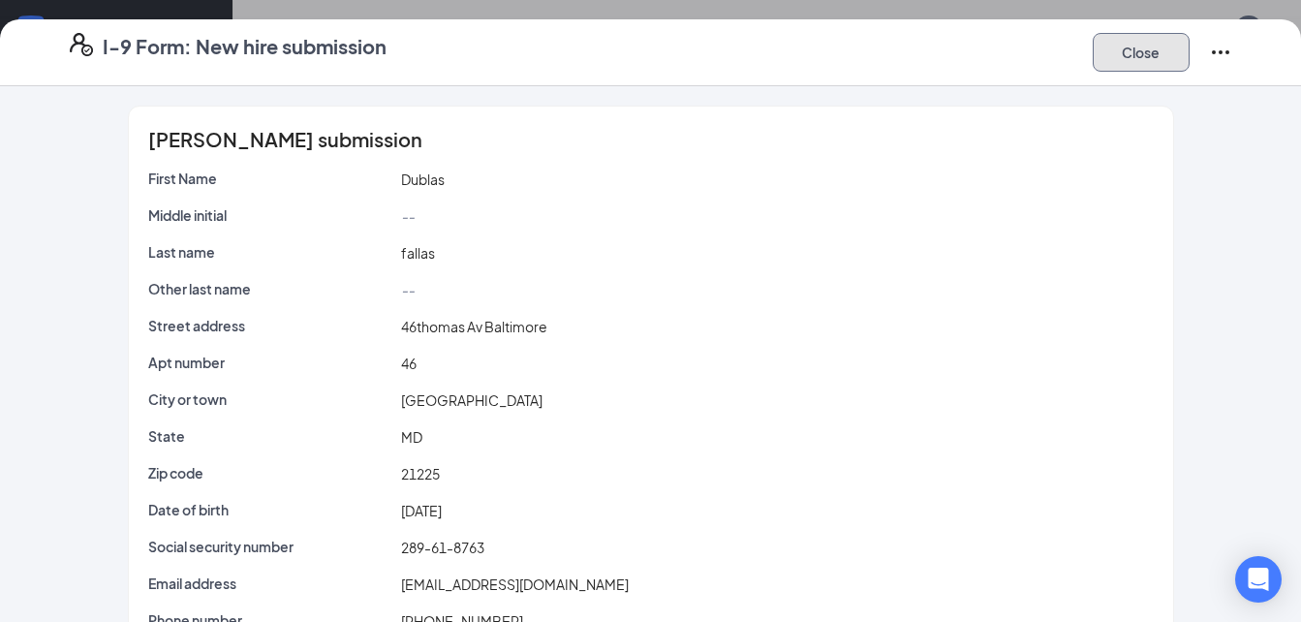
click at [1125, 55] on button "Close" at bounding box center [1141, 52] width 97 height 39
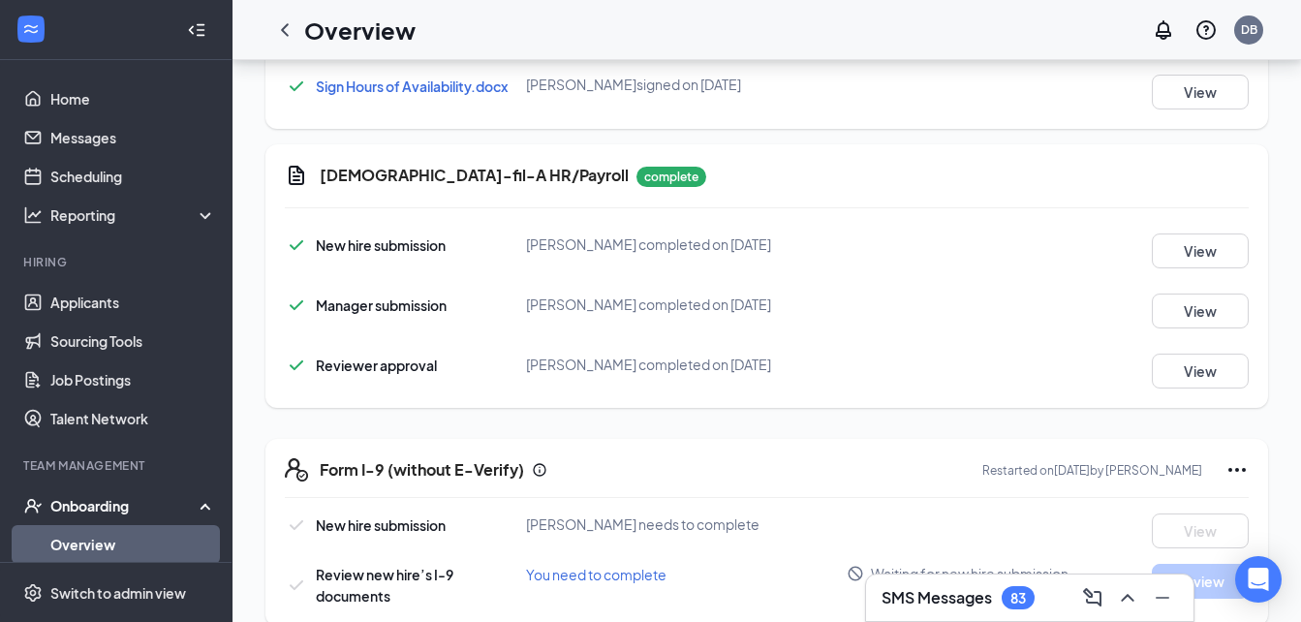
scroll to position [856, 0]
